Goal: Transaction & Acquisition: Purchase product/service

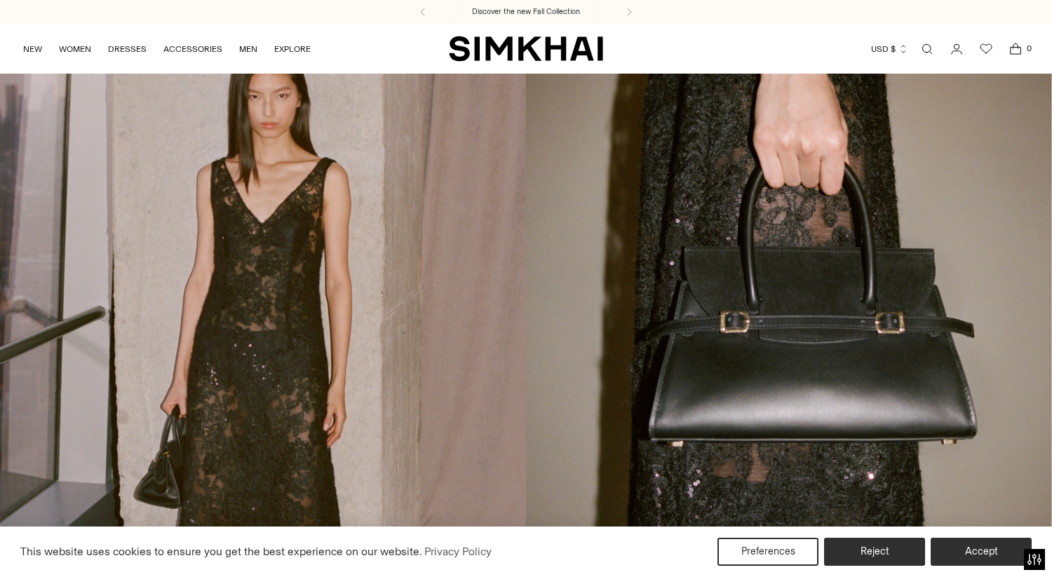
click at [930, 48] on link "Open search modal" at bounding box center [927, 49] width 28 height 28
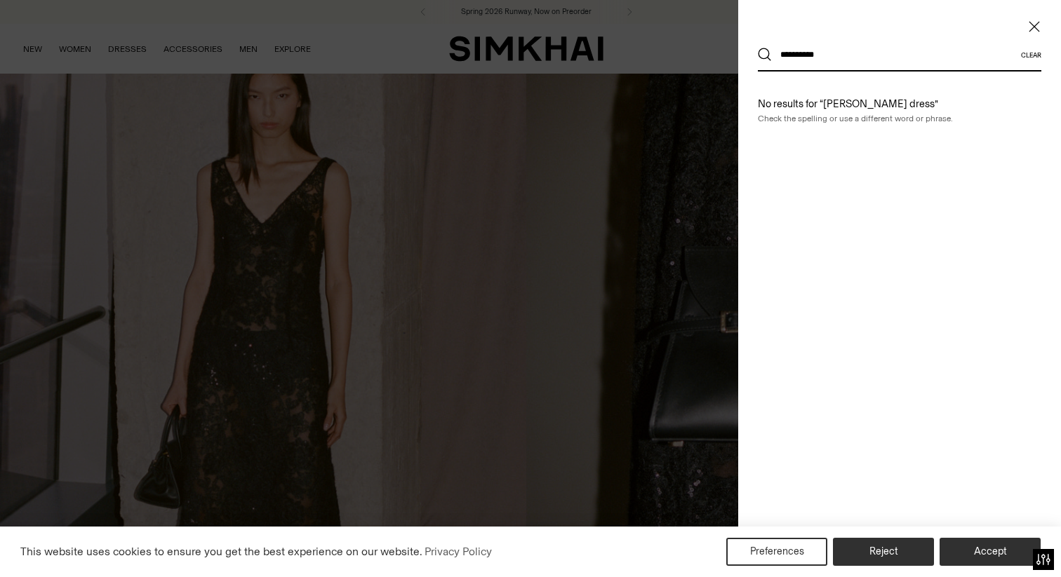
type input "**********"
click at [758, 48] on button "Search" at bounding box center [765, 55] width 14 height 14
